Goal: Find specific page/section: Find specific page/section

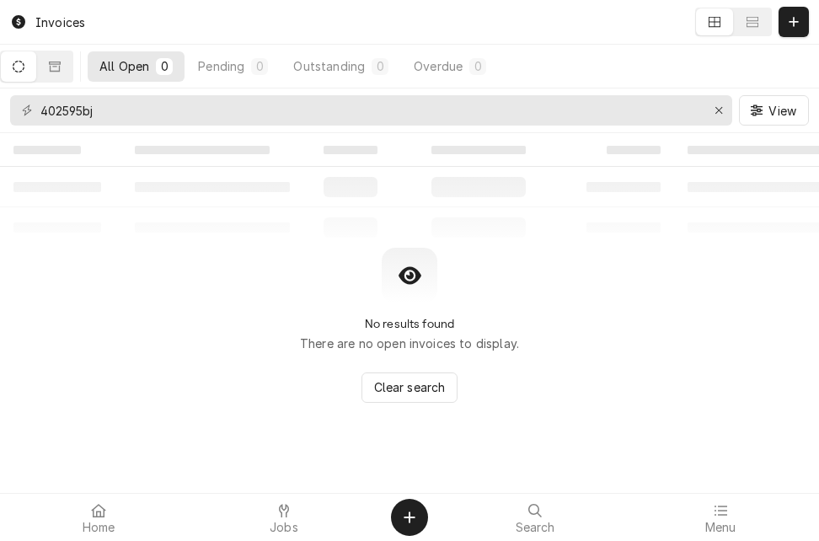
drag, startPoint x: 108, startPoint y: 107, endPoint x: 9, endPoint y: 101, distance: 98.8
click at [9, 101] on div "402595bj View" at bounding box center [409, 110] width 819 height 44
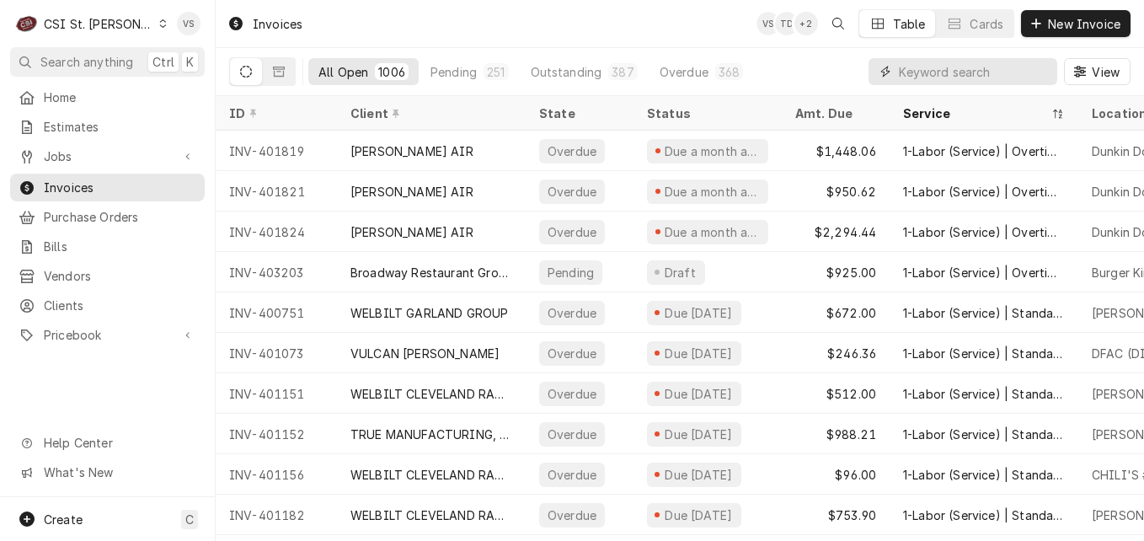
click at [818, 71] on input "Dynamic Content Wrapper" at bounding box center [974, 71] width 150 height 27
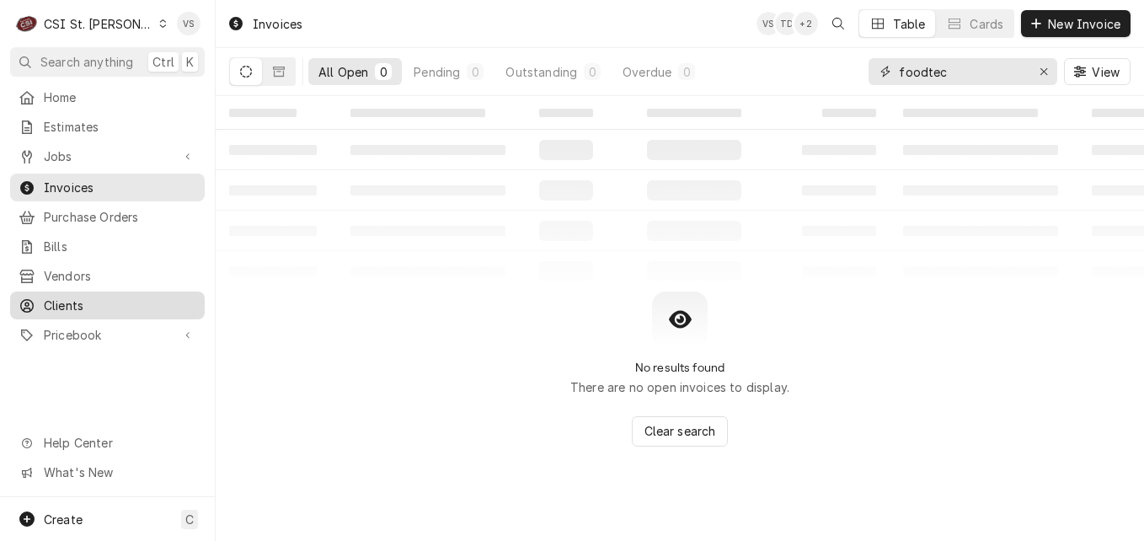
type input "foodtec"
click at [67, 297] on span "Clients" at bounding box center [120, 306] width 153 height 18
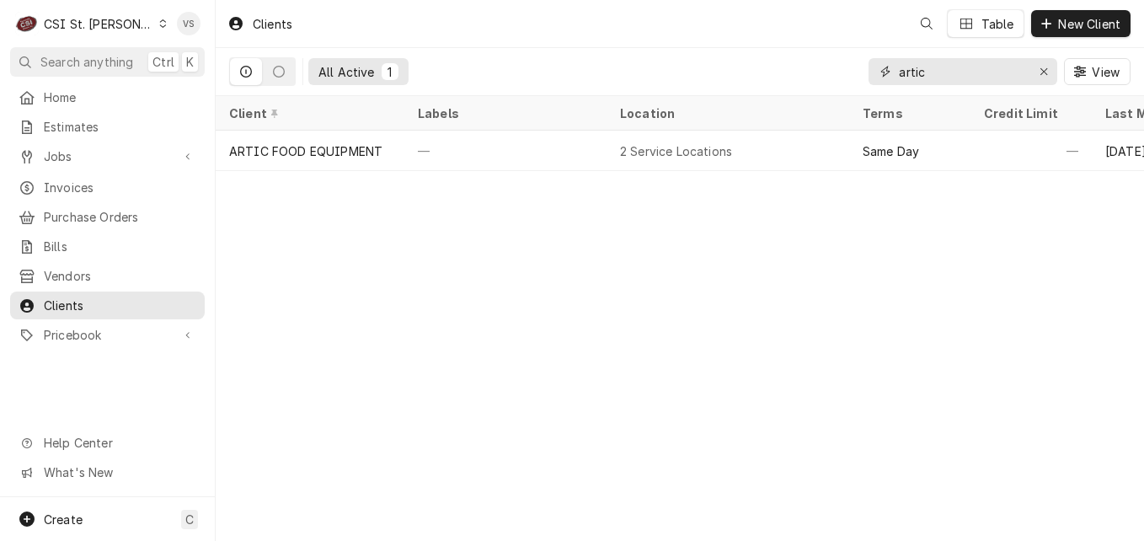
click at [869, 70] on div "artic" at bounding box center [963, 71] width 189 height 27
type input "foodt"
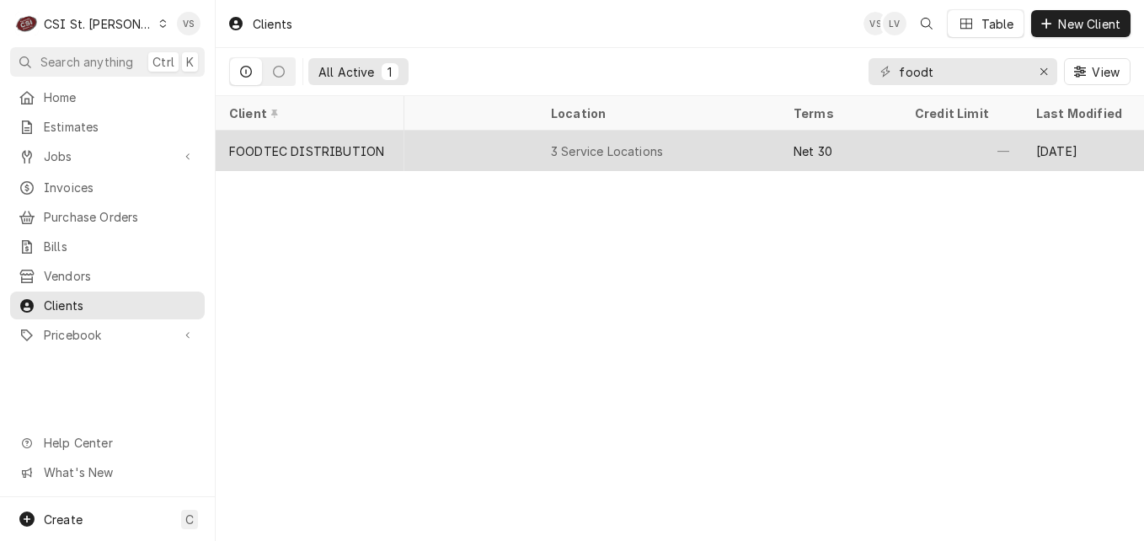
click at [339, 131] on div "FOODTEC DISTRIBUTION" at bounding box center [310, 151] width 189 height 40
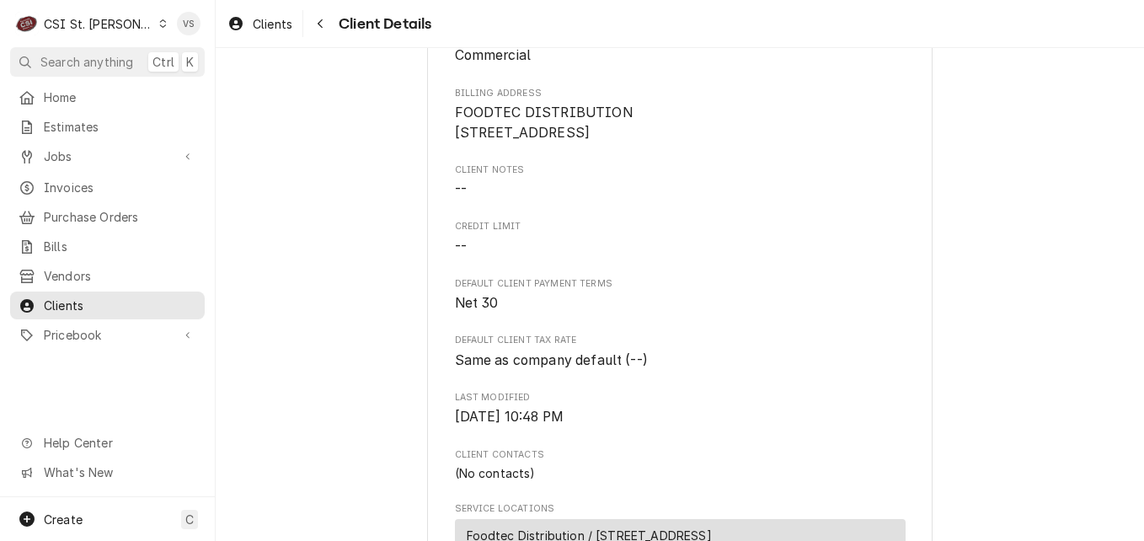
scroll to position [506, 0]
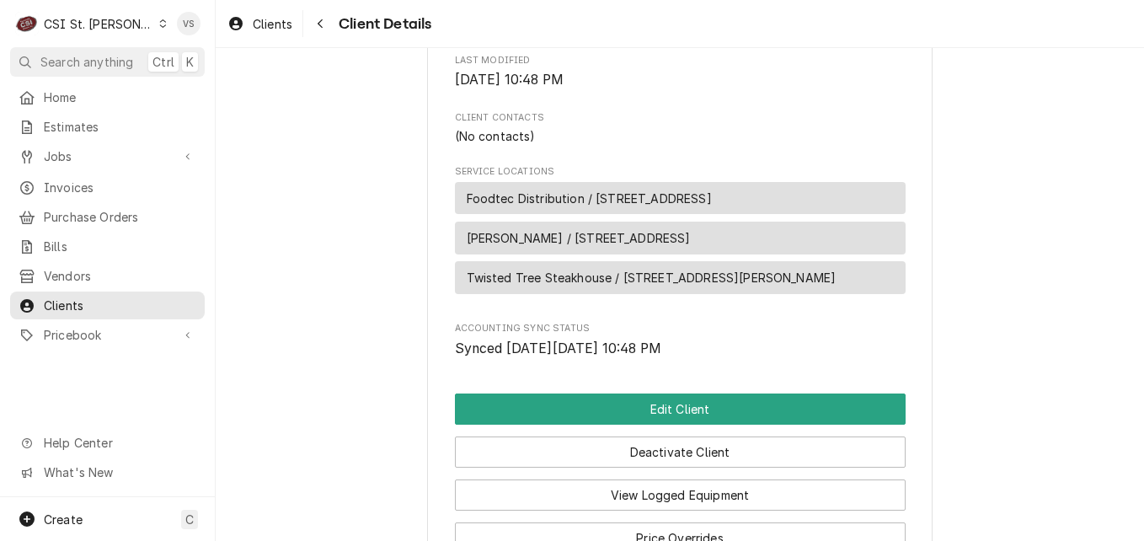
click at [527, 207] on span "Foodtec Distribution / [STREET_ADDRESS]" at bounding box center [589, 199] width 245 height 18
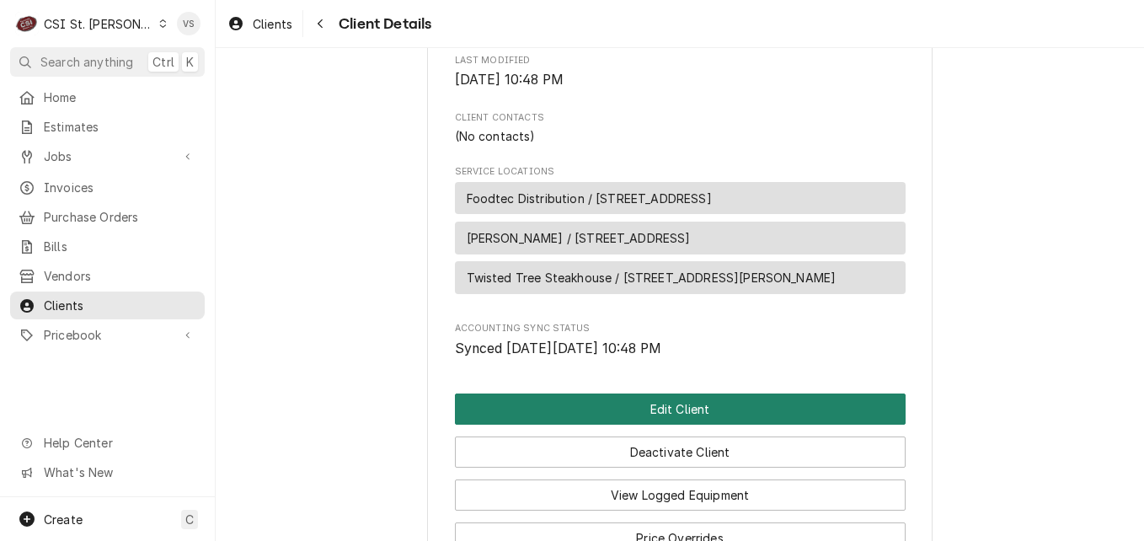
click at [617, 425] on button "Edit Client" at bounding box center [680, 408] width 451 height 31
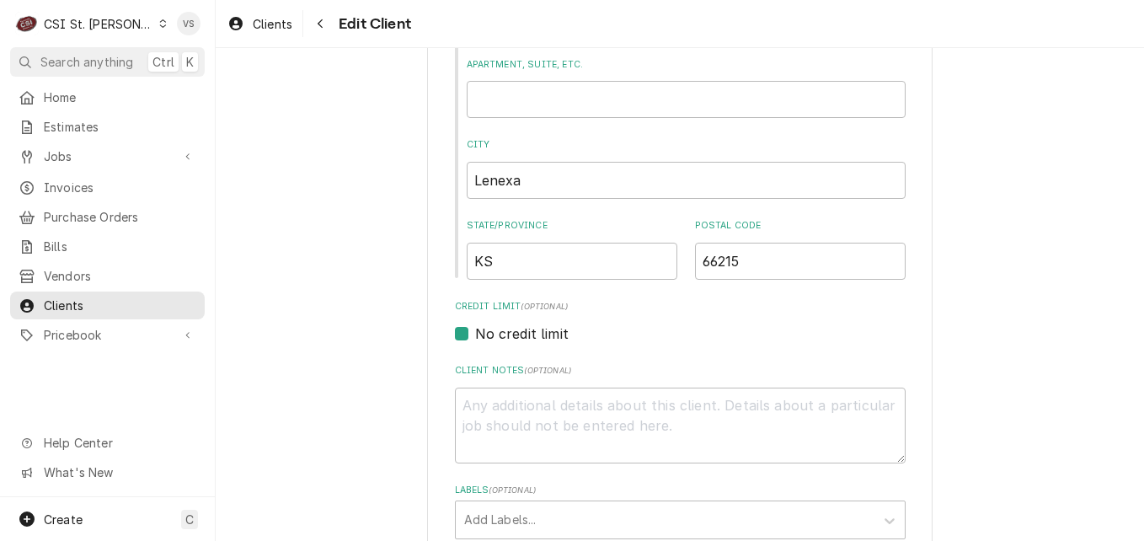
scroll to position [1139, 0]
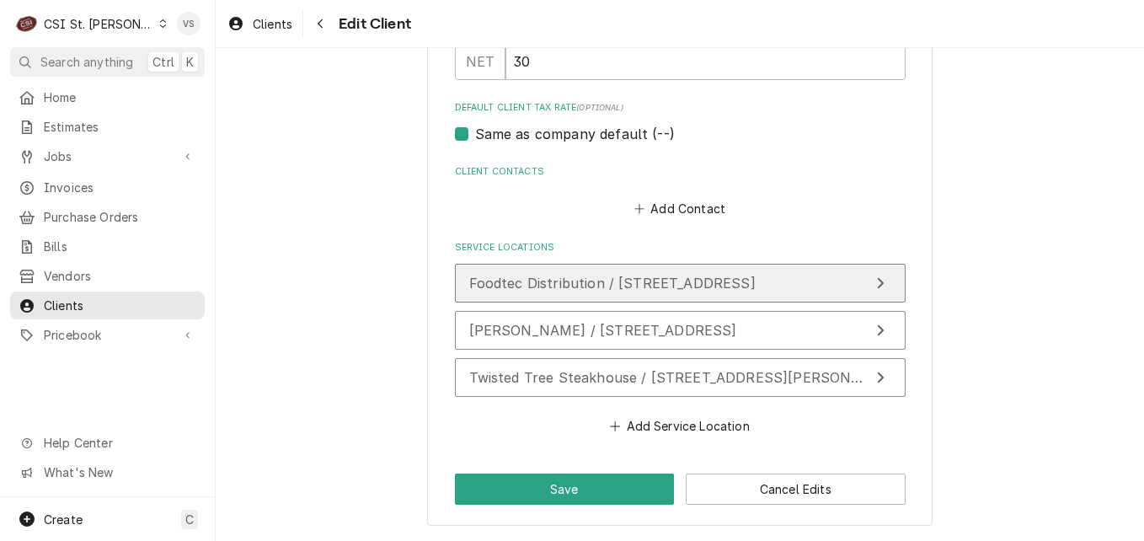
click at [554, 289] on span "Foodtec Distribution / 14700 West 107Th Street, Lenexa, KS 66215" at bounding box center [612, 283] width 286 height 17
type textarea "x"
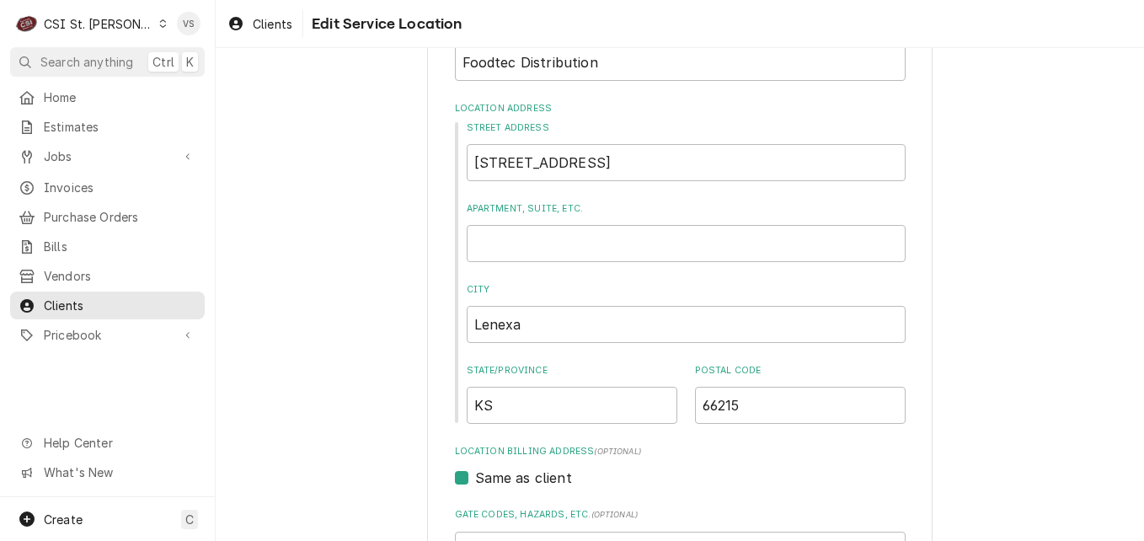
scroll to position [421, 0]
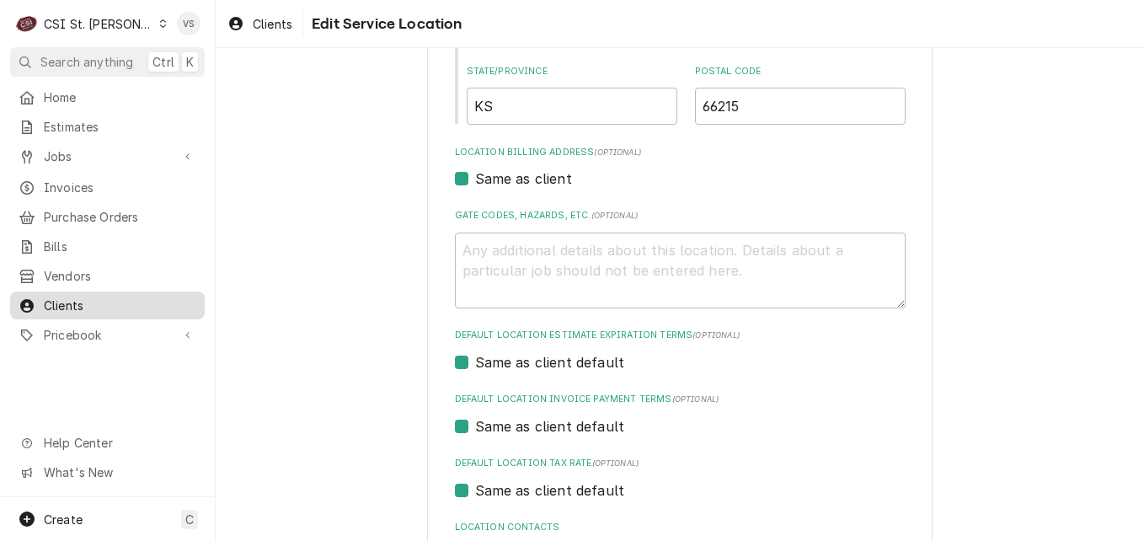
click at [56, 301] on span "Clients" at bounding box center [120, 306] width 153 height 18
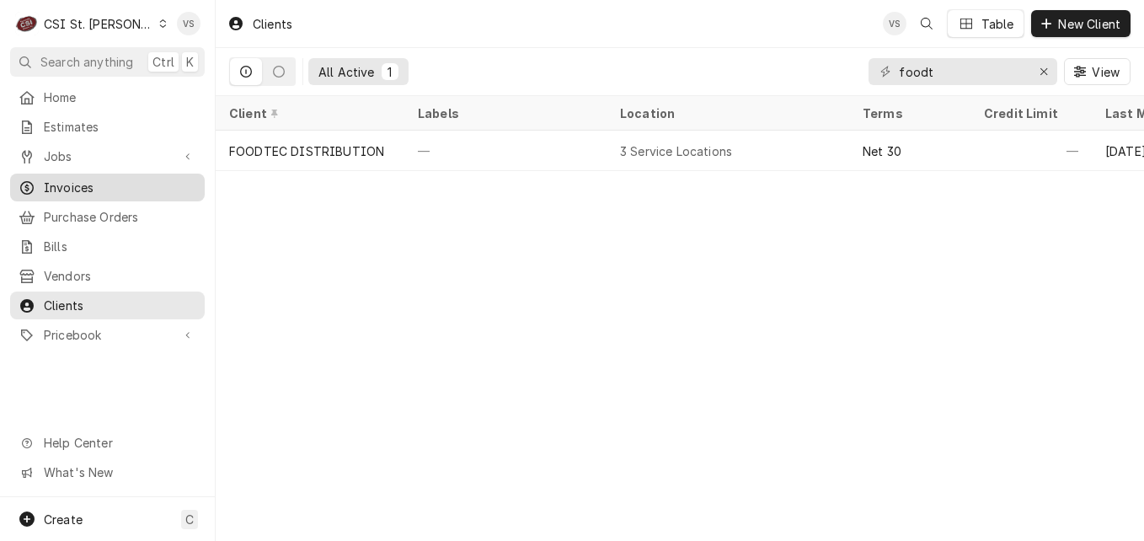
click at [87, 185] on span "Invoices" at bounding box center [120, 188] width 153 height 18
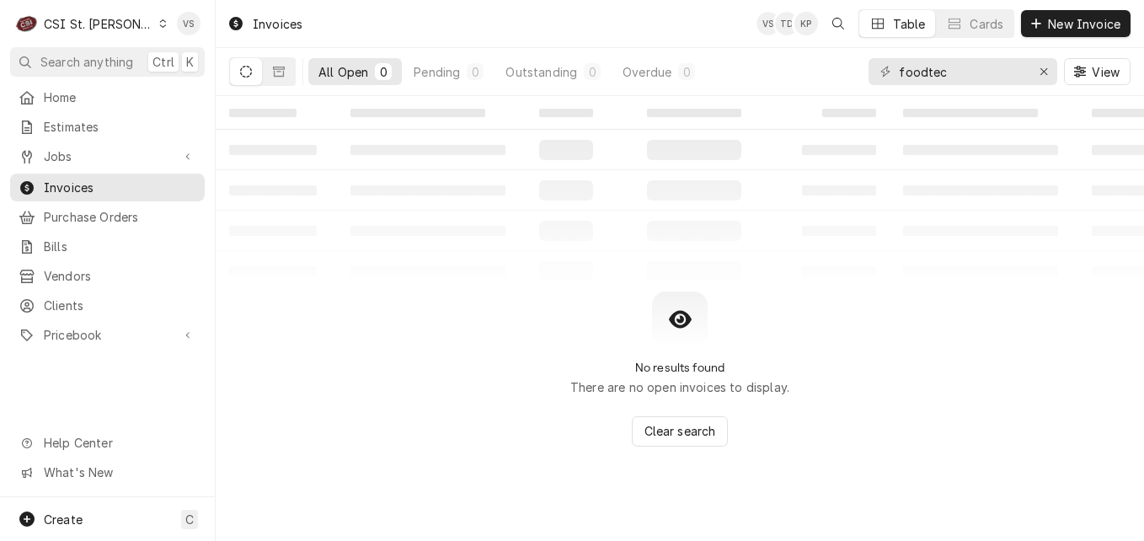
click at [126, 30] on div "C CSI St. Louis" at bounding box center [91, 24] width 163 height 34
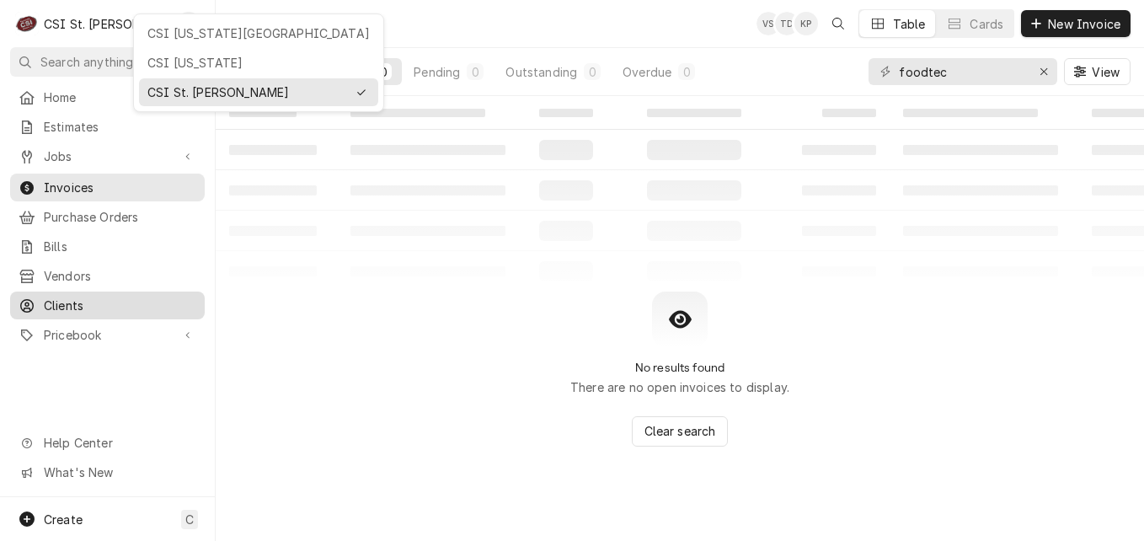
click at [131, 24] on html "C CSI St. Louis VS Search anything Ctrl K Home Estimates Jobs Jobs Job Series I…" at bounding box center [572, 270] width 1144 height 541
click at [72, 302] on span "Clients" at bounding box center [120, 306] width 153 height 18
click at [73, 297] on span "Clients" at bounding box center [120, 306] width 153 height 18
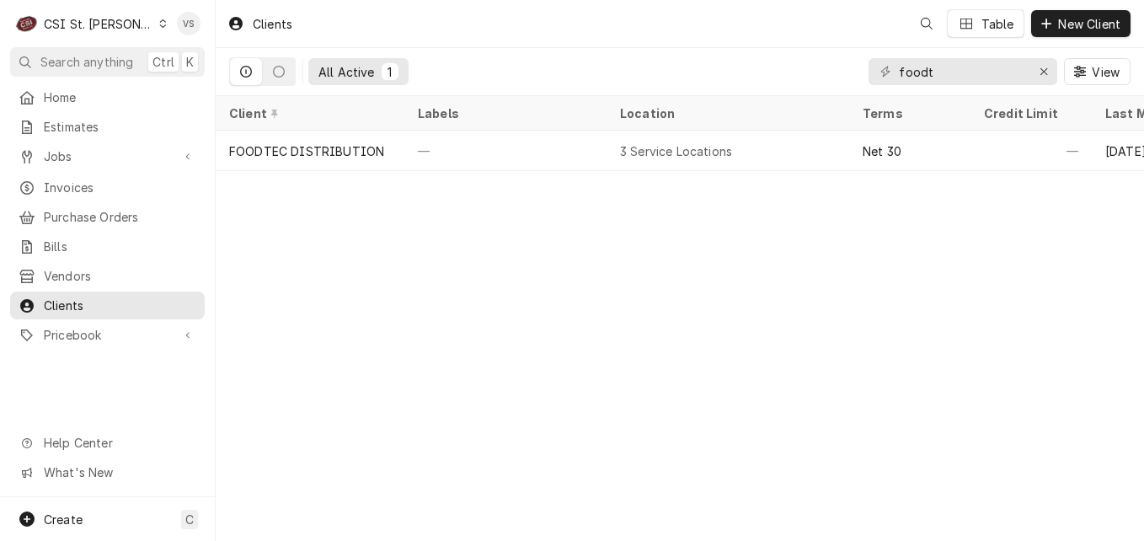
drag, startPoint x: 962, startPoint y: 68, endPoint x: 819, endPoint y: 66, distance: 143.3
click at [787, 65] on div "C CSI St. Louis VS Search anything Ctrl K Home Estimates Jobs Jobs Job Series I…" at bounding box center [572, 270] width 1144 height 541
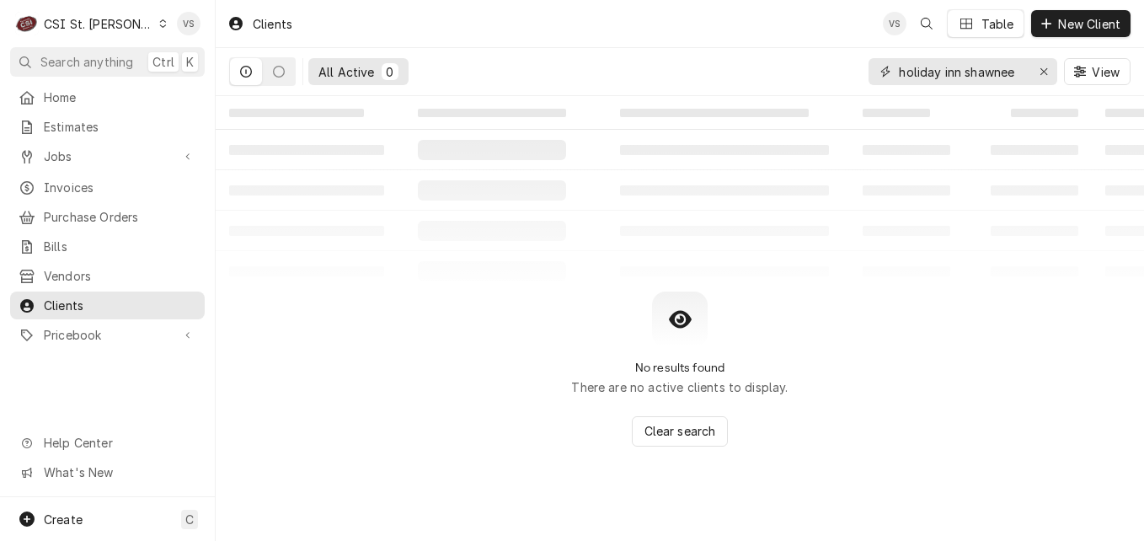
type input "holiday inn shawnee"
click at [158, 23] on div "Dynamic Content Wrapper" at bounding box center [162, 24] width 9 height 12
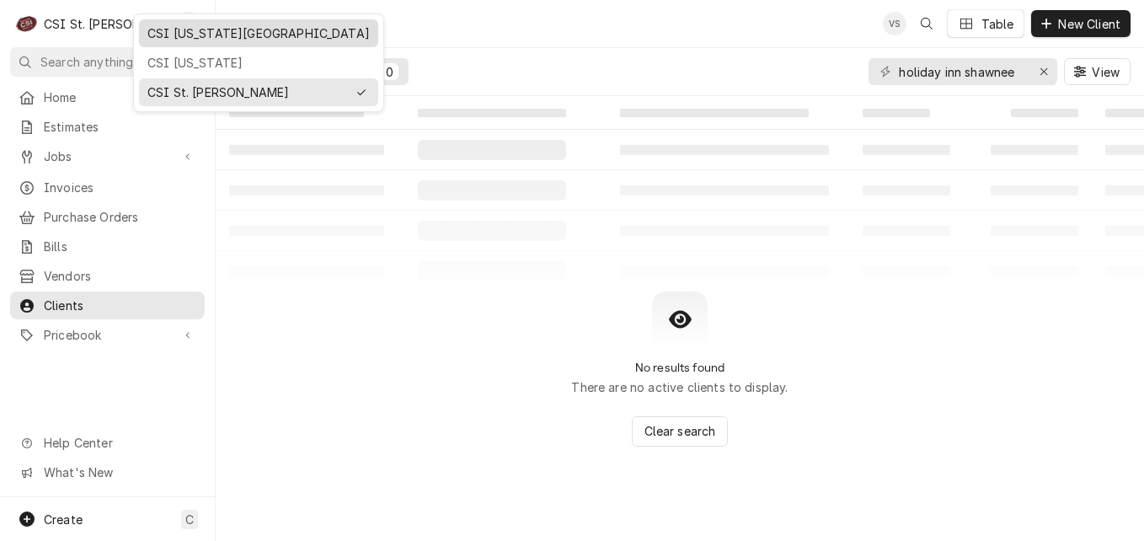
click at [180, 35] on div "CSI [US_STATE][GEOGRAPHIC_DATA]" at bounding box center [258, 33] width 222 height 18
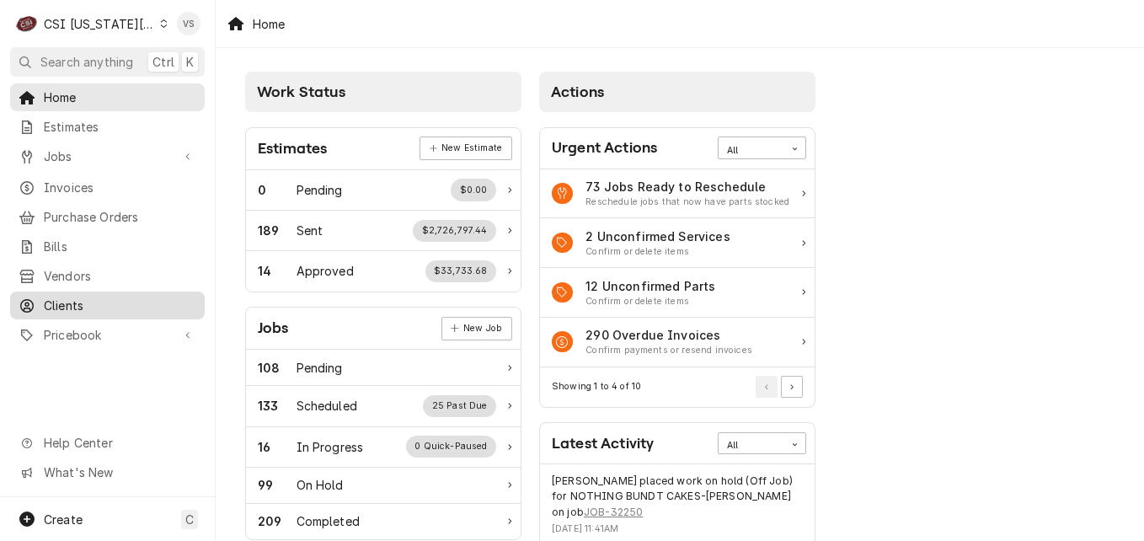
click at [72, 301] on span "Clients" at bounding box center [120, 306] width 153 height 18
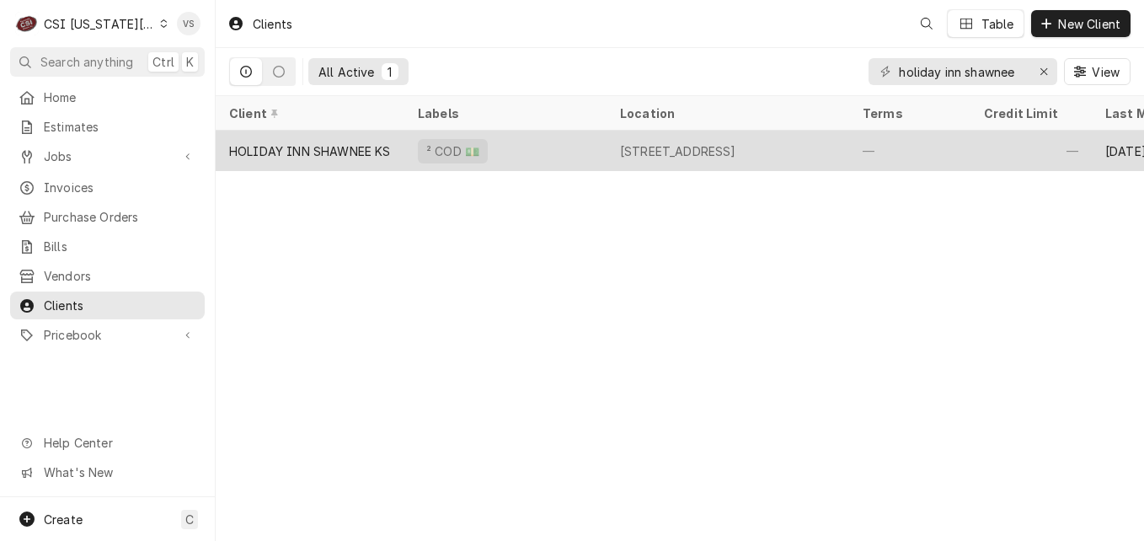
click at [516, 143] on div "² COD 💵" at bounding box center [505, 151] width 202 height 40
